Goal: Information Seeking & Learning: Learn about a topic

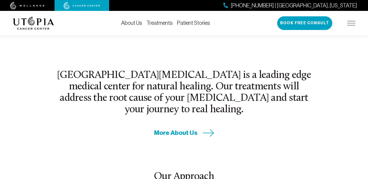
scroll to position [191, 0]
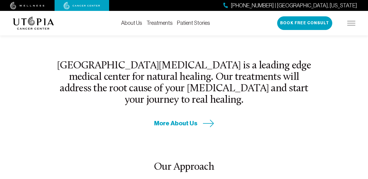
click at [243, 106] on div "[GEOGRAPHIC_DATA][MEDICAL_DATA] is a leading edge medical center for natural he…" at bounding box center [184, 94] width 262 height 68
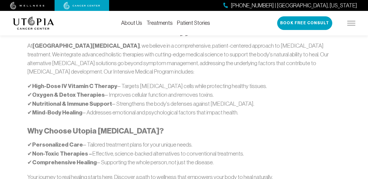
scroll to position [382, 0]
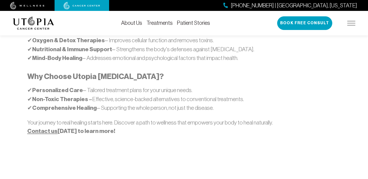
click at [238, 118] on p "Your journey to real healing starts here. Discover a path to wellness that empo…" at bounding box center [184, 126] width 314 height 17
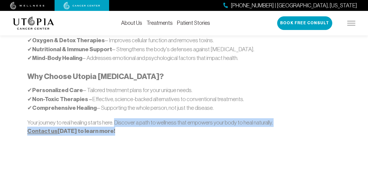
drag, startPoint x: 116, startPoint y: 102, endPoint x: 191, endPoint y: 110, distance: 76.1
click at [191, 118] on p "Your journey to real healing starts here. Discover a path to wellness that empo…" at bounding box center [184, 126] width 314 height 17
drag, startPoint x: 184, startPoint y: 103, endPoint x: 199, endPoint y: 113, distance: 17.8
click at [199, 118] on p "Your journey to real healing starts here. Discover a path to wellness that empo…" at bounding box center [184, 126] width 314 height 17
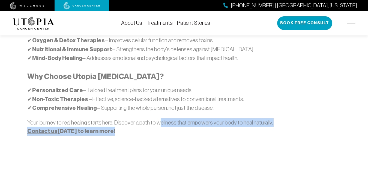
click at [199, 118] on p "Your journey to real healing starts here. Discover a path to wellness that empo…" at bounding box center [184, 126] width 314 height 17
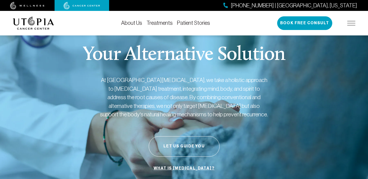
scroll to position [0, 0]
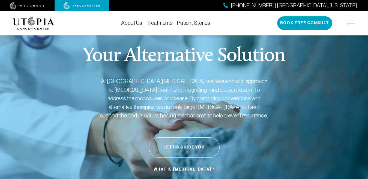
click at [196, 21] on link "Patient Stories" at bounding box center [193, 23] width 33 height 6
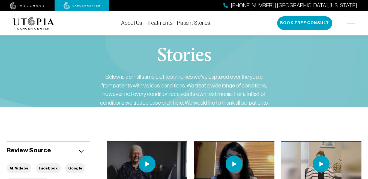
click at [134, 22] on link "About Us" at bounding box center [131, 23] width 21 height 6
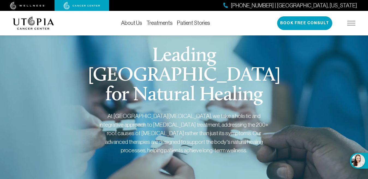
click at [349, 21] on img at bounding box center [352, 23] width 8 height 4
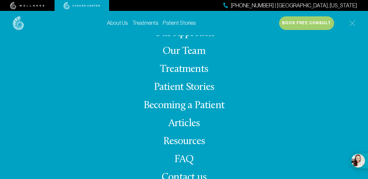
scroll to position [109, 0]
click at [190, 103] on link "Becoming a Patient" at bounding box center [184, 105] width 81 height 11
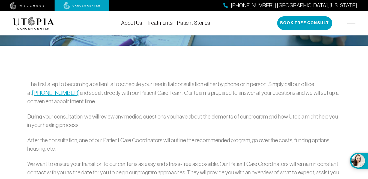
scroll to position [109, 0]
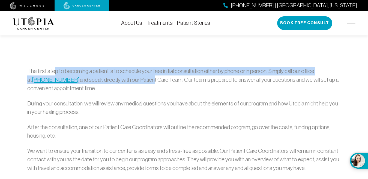
drag, startPoint x: 55, startPoint y: 72, endPoint x: 124, endPoint y: 82, distance: 69.9
click at [124, 82] on p "The first step to becoming a patient is to schedule your free initial consultat…" at bounding box center [184, 80] width 314 height 26
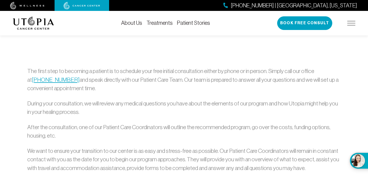
click at [124, 85] on p "The first step to becoming a patient is to schedule your free initial consultat…" at bounding box center [184, 80] width 314 height 26
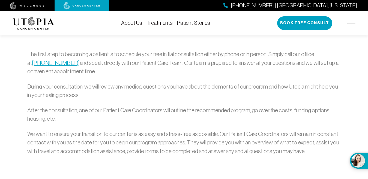
scroll to position [136, 0]
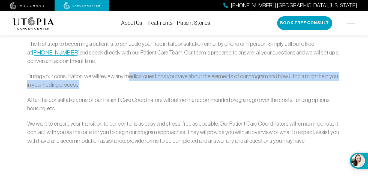
drag, startPoint x: 130, startPoint y: 74, endPoint x: 133, endPoint y: 87, distance: 12.9
click at [133, 87] on p "During your consultation, we will review any medical questions you have about t…" at bounding box center [184, 80] width 314 height 17
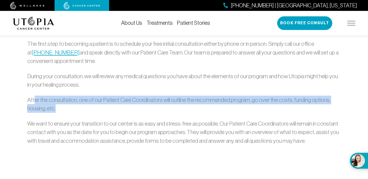
drag, startPoint x: 34, startPoint y: 100, endPoint x: 104, endPoint y: 111, distance: 71.3
click at [104, 111] on p "After the consultation, one of our Patient Care Coordinators will outline the r…" at bounding box center [184, 104] width 314 height 17
drag, startPoint x: 105, startPoint y: 111, endPoint x: 127, endPoint y: 109, distance: 21.6
click at [106, 111] on p "After the consultation, one of our Patient Care Coordinators will outline the r…" at bounding box center [184, 104] width 314 height 17
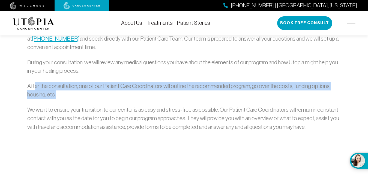
scroll to position [164, 0]
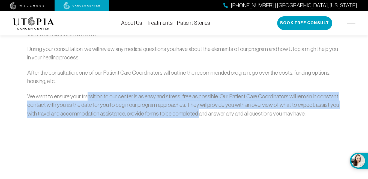
drag, startPoint x: 87, startPoint y: 97, endPoint x: 197, endPoint y: 116, distance: 112.2
click at [197, 114] on p "We want to ensure your transition to our center is as easy and stress-free as p…" at bounding box center [184, 105] width 314 height 26
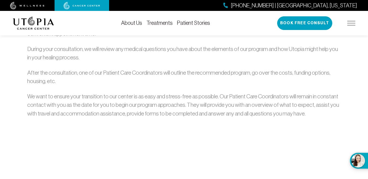
drag, startPoint x: 198, startPoint y: 117, endPoint x: 205, endPoint y: 116, distance: 6.9
click at [198, 117] on p "We want to ensure your transition to our center is as easy and stress-free as p…" at bounding box center [184, 105] width 314 height 26
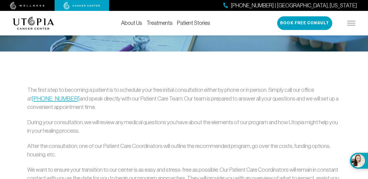
scroll to position [0, 0]
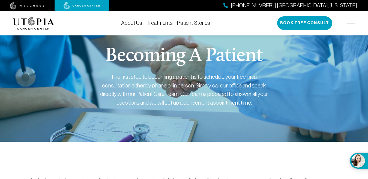
click at [346, 23] on div "[PHONE_NUMBER] | [GEOGRAPHIC_DATA], [US_STATE] Book Free Consult" at bounding box center [316, 23] width 78 height 14
click at [349, 23] on img at bounding box center [352, 23] width 8 height 4
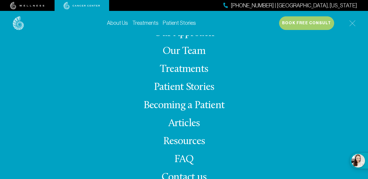
scroll to position [82, 0]
click at [185, 162] on link "FAQ" at bounding box center [184, 160] width 20 height 11
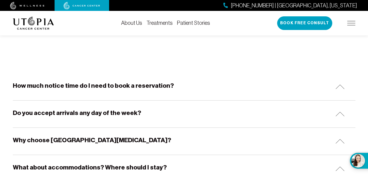
scroll to position [82, 0]
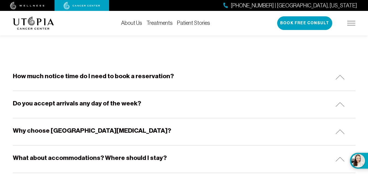
click at [125, 75] on h5 "How much notice time do I need to book a reservation?" at bounding box center [93, 76] width 161 height 8
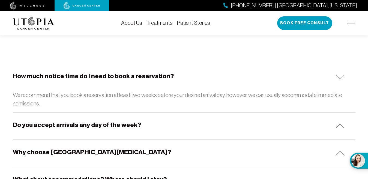
click at [124, 74] on h5 "How much notice time do I need to book a reservation?" at bounding box center [93, 76] width 161 height 8
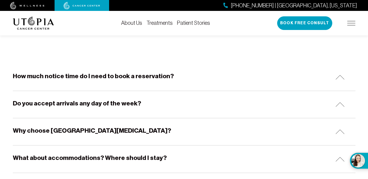
click at [102, 103] on h5 "Do you accept arrivals any day of the week?" at bounding box center [77, 103] width 128 height 8
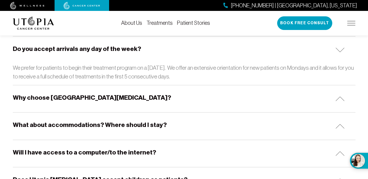
scroll to position [164, 0]
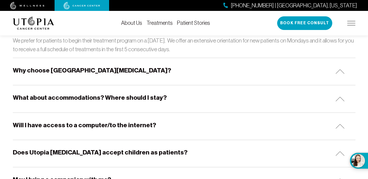
click at [92, 69] on h5 "Why choose [GEOGRAPHIC_DATA][MEDICAL_DATA]?" at bounding box center [92, 70] width 158 height 8
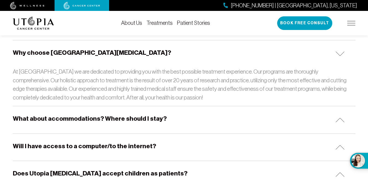
scroll to position [191, 0]
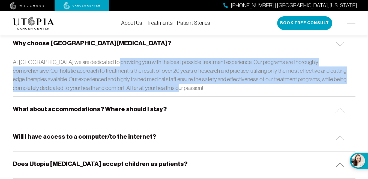
drag, startPoint x: 104, startPoint y: 62, endPoint x: 269, endPoint y: 90, distance: 167.2
click at [268, 89] on p "At [GEOGRAPHIC_DATA] we are dedicated to providing you with the best possible t…" at bounding box center [184, 75] width 343 height 34
click at [269, 90] on p "At [GEOGRAPHIC_DATA] we are dedicated to providing you with the best possible t…" at bounding box center [184, 75] width 343 height 34
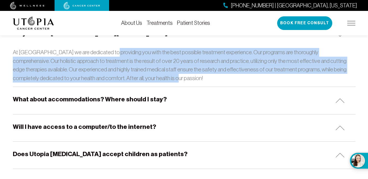
scroll to position [218, 0]
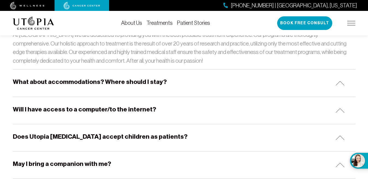
click at [124, 83] on h5 "What about accommodations? Where should I stay?" at bounding box center [90, 82] width 154 height 8
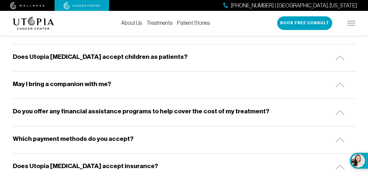
scroll to position [682, 0]
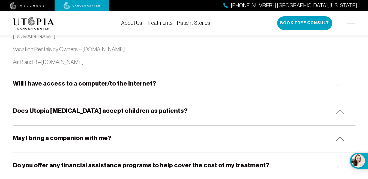
click at [105, 80] on h5 "Will I have access to a computer/to the internet?" at bounding box center [84, 83] width 143 height 8
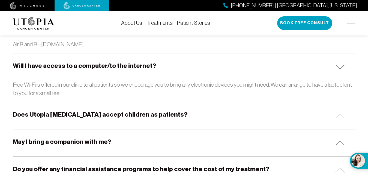
scroll to position [710, 0]
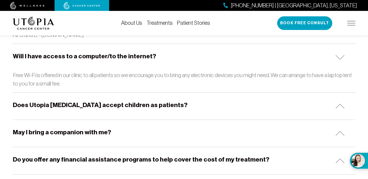
click at [155, 105] on h5 "Does Utopia [MEDICAL_DATA] accept children as patients?" at bounding box center [100, 105] width 175 height 8
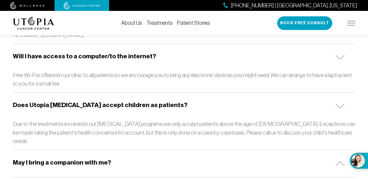
click at [151, 105] on h5 "Does Utopia [MEDICAL_DATA] accept children as patients?" at bounding box center [100, 105] width 175 height 8
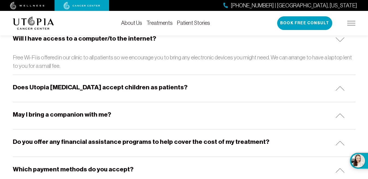
scroll to position [737, 0]
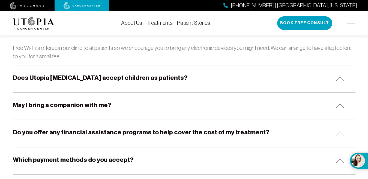
click at [87, 105] on h5 "May I bring a companion with me?" at bounding box center [62, 105] width 98 height 8
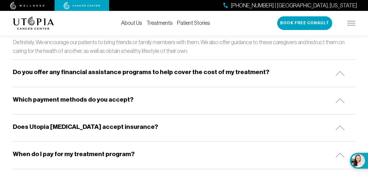
scroll to position [846, 0]
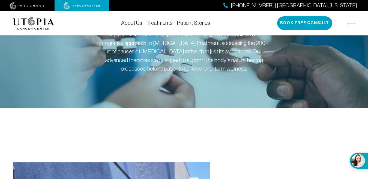
scroll to position [109, 0]
